Goal: Transaction & Acquisition: Subscribe to service/newsletter

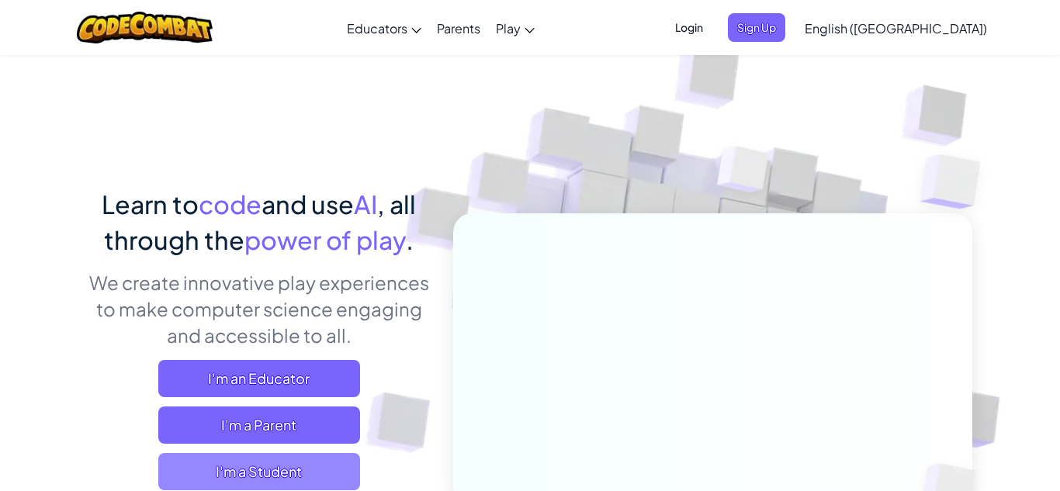
click at [261, 461] on span "I'm a Student" at bounding box center [259, 471] width 202 height 37
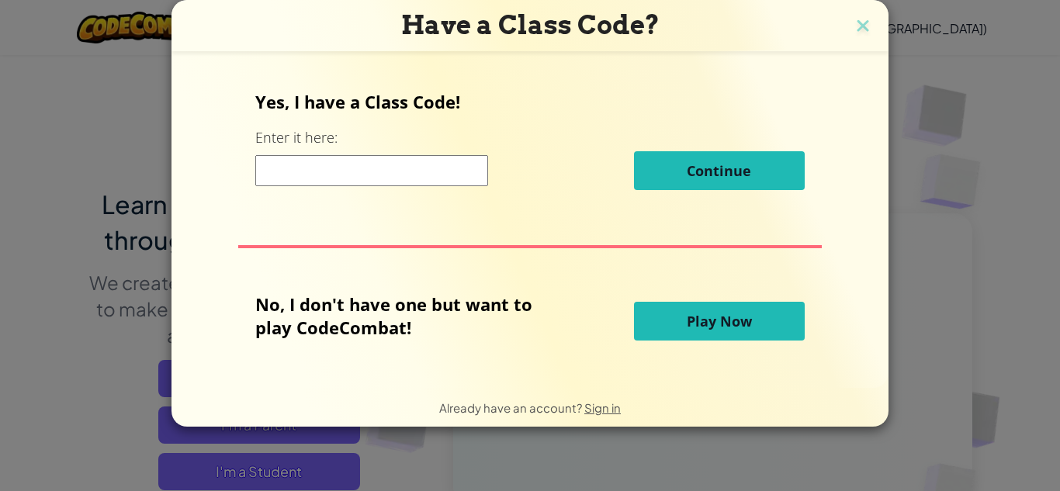
click at [872, 22] on h3 "Have a Class Code?" at bounding box center [530, 25] width 694 height 32
click at [732, 312] on span "Play Now" at bounding box center [719, 321] width 65 height 19
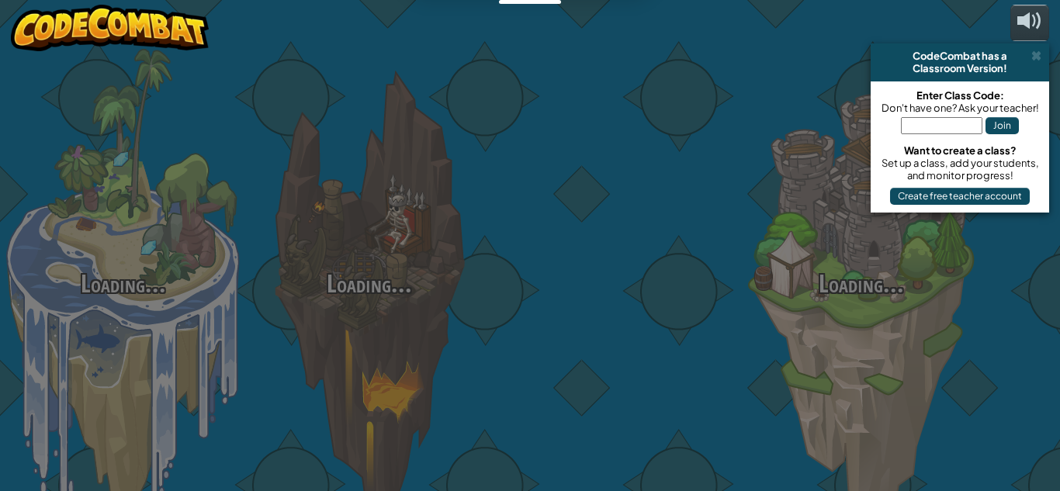
click at [728, 322] on div at bounding box center [615, 246] width 246 height 492
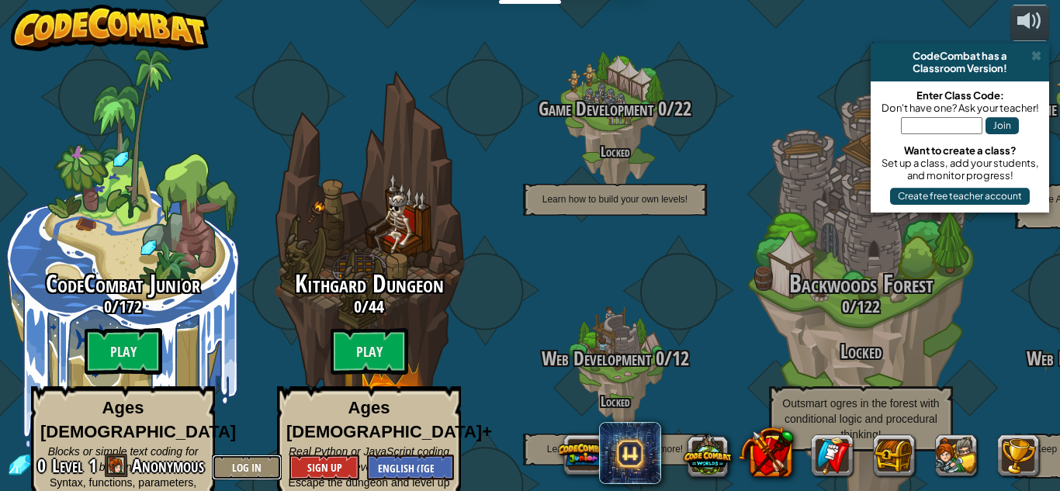
click at [237, 473] on button "Log In" at bounding box center [247, 468] width 70 height 26
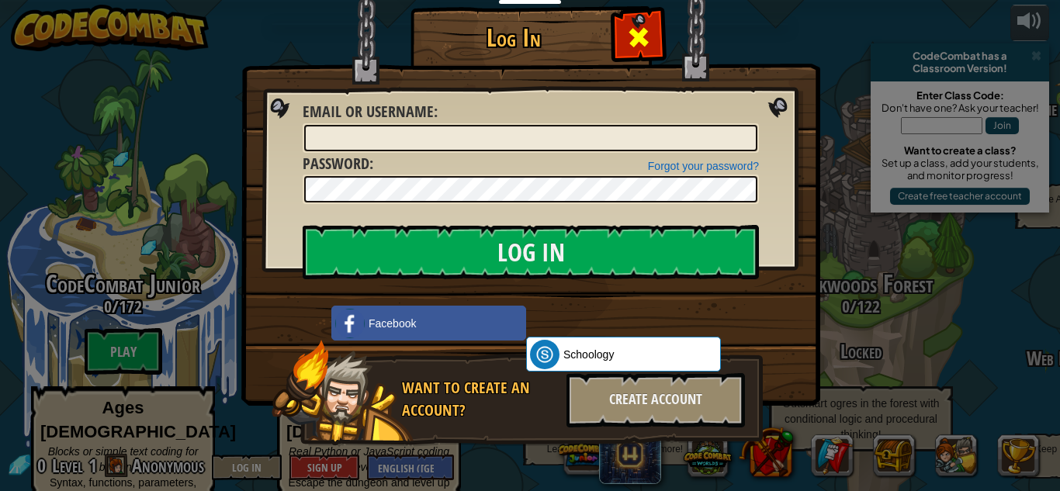
click at [631, 40] on span at bounding box center [638, 37] width 25 height 25
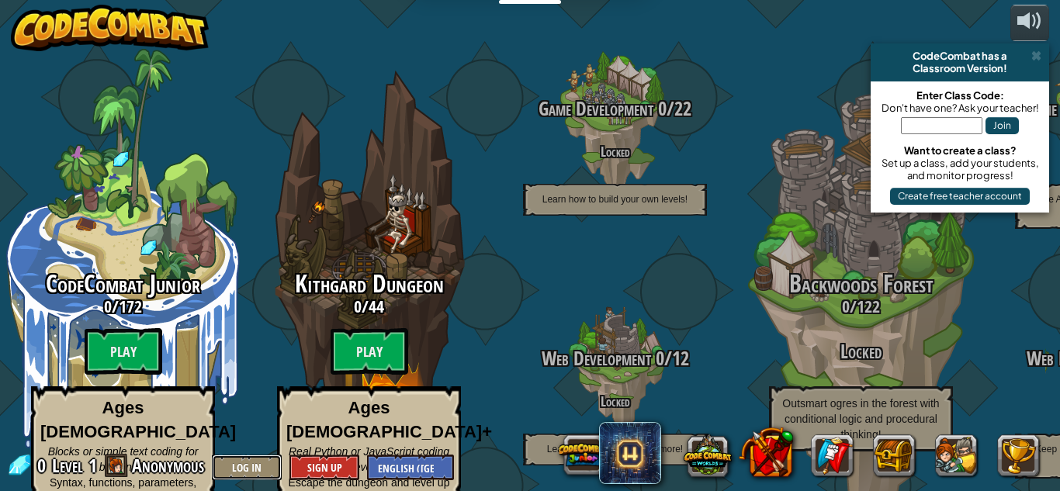
click at [241, 460] on button "Log In" at bounding box center [247, 468] width 70 height 26
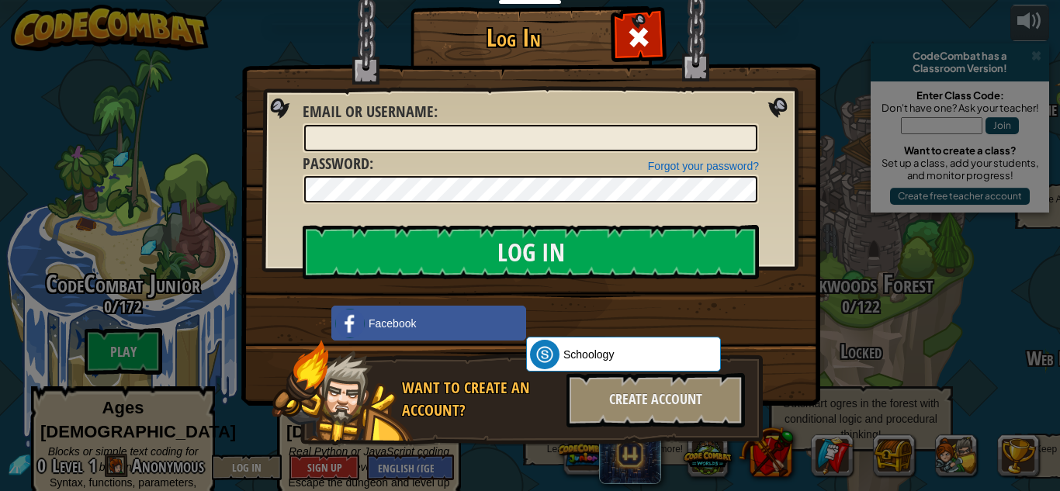
click at [781, 102] on img at bounding box center [530, 180] width 579 height 452
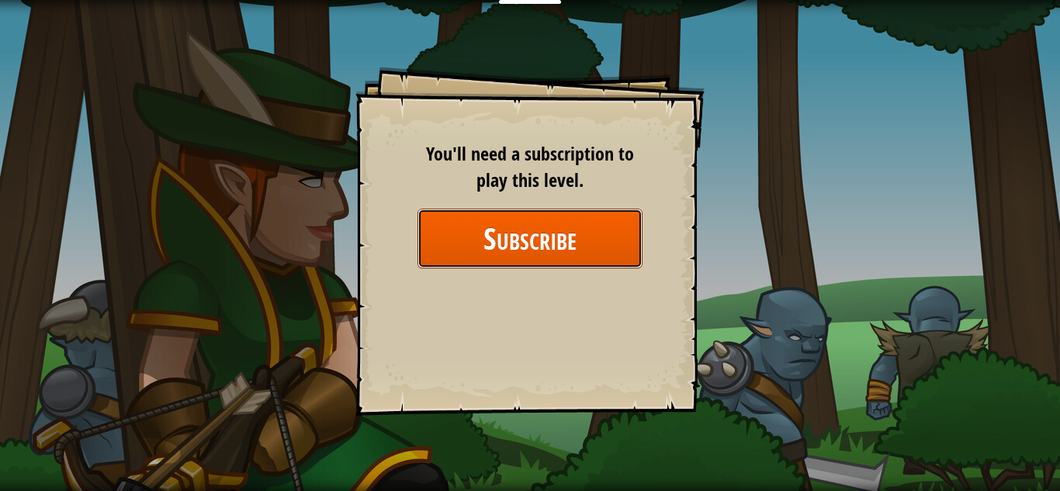
click at [466, 212] on button "Subscribe" at bounding box center [529, 239] width 225 height 60
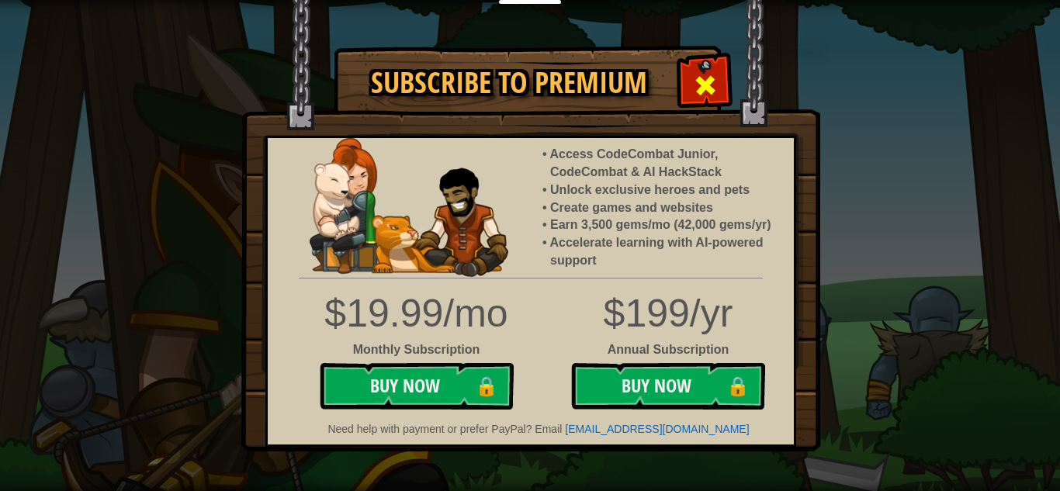
click at [693, 87] on span at bounding box center [705, 85] width 25 height 25
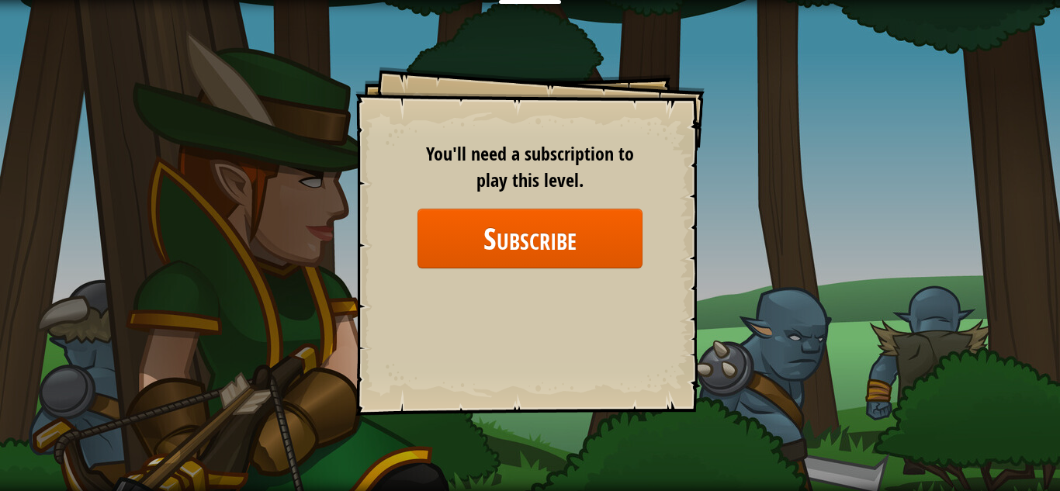
click at [748, 72] on div "Goals Start Level Error loading from server. Try refreshing the page. You'll ne…" at bounding box center [530, 245] width 1060 height 491
